Goal: Information Seeking & Learning: Learn about a topic

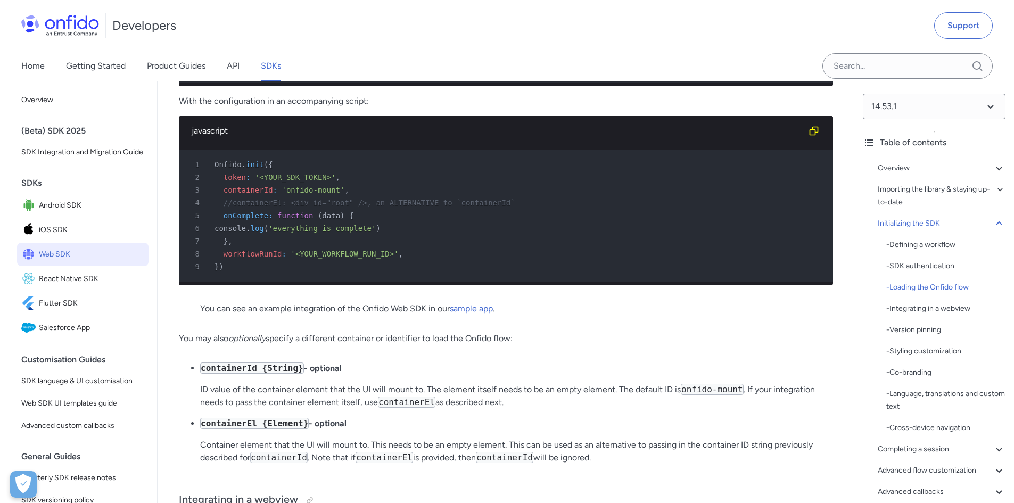
scroll to position [2662, 0]
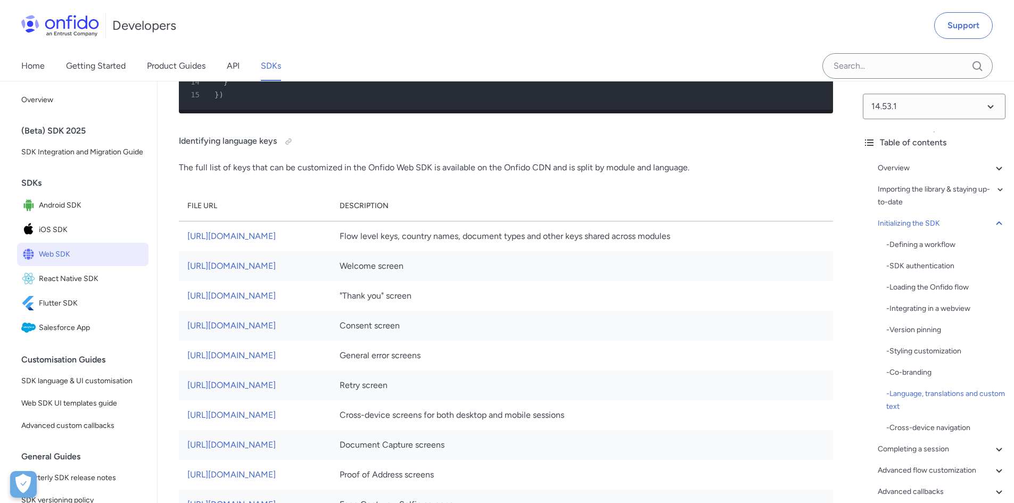
scroll to position [5804, 0]
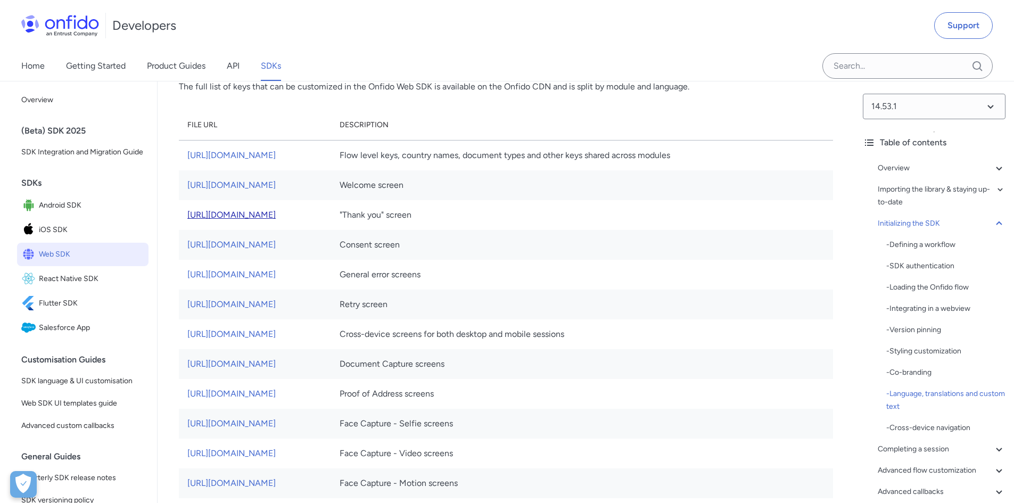
click at [246, 220] on link "[URL][DOMAIN_NAME]" at bounding box center [231, 215] width 88 height 10
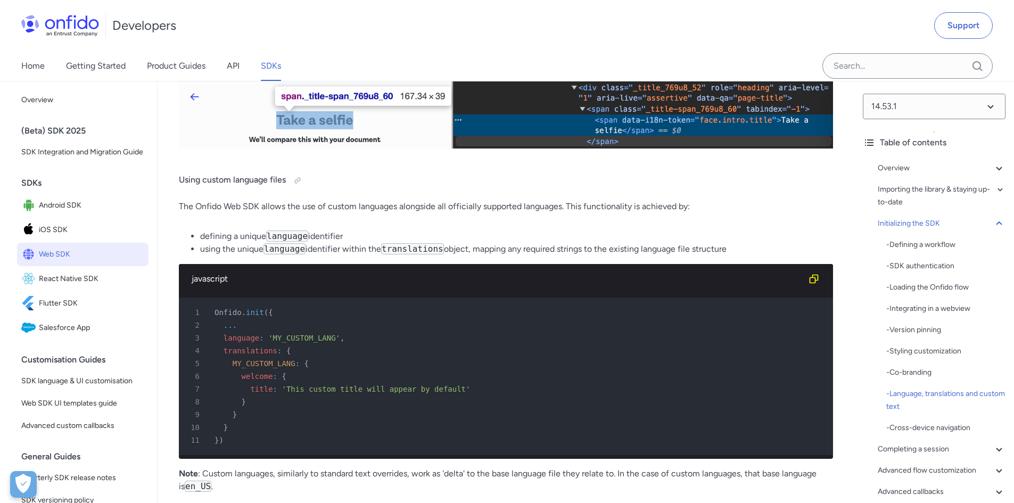
scroll to position [6441, 0]
